Goal: Navigation & Orientation: Find specific page/section

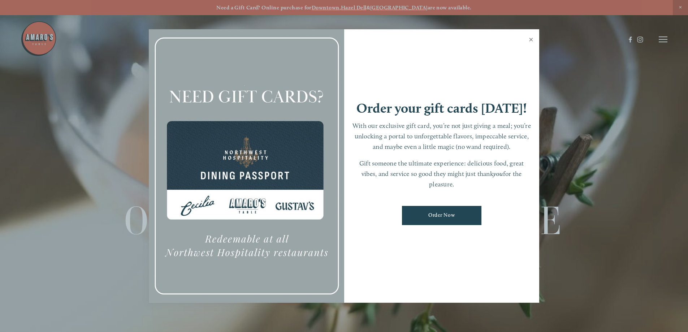
click at [532, 39] on link "Close" at bounding box center [531, 40] width 14 height 20
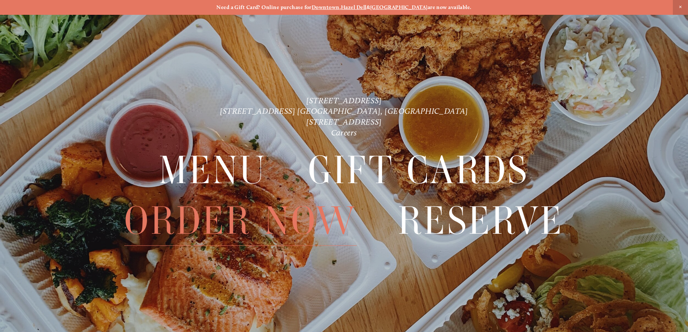
scroll to position [15, 0]
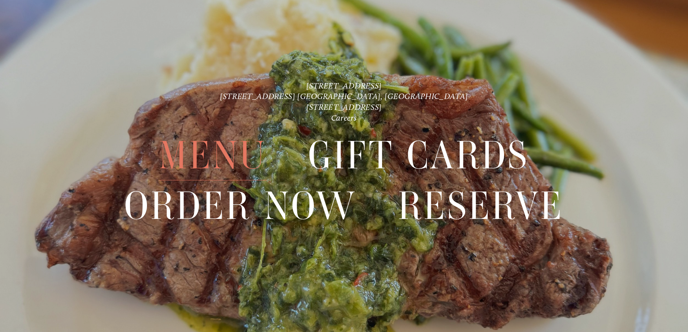
click at [203, 150] on span "Menu" at bounding box center [213, 156] width 108 height 50
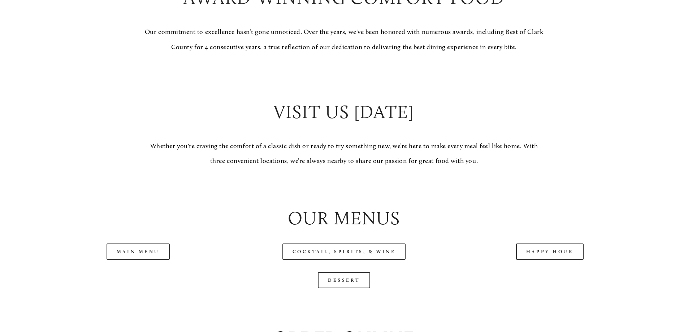
scroll to position [795, 0]
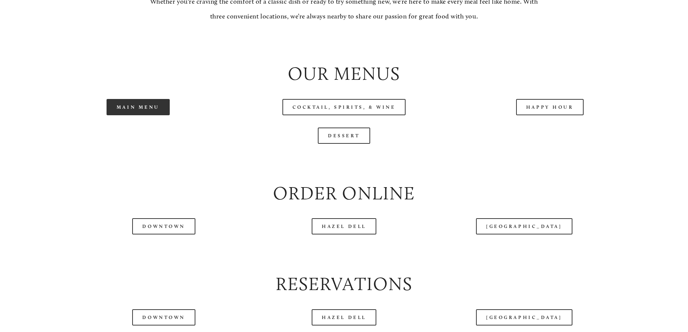
click at [137, 115] on link "Main Menu" at bounding box center [138, 107] width 63 height 16
